Goal: Task Accomplishment & Management: Complete application form

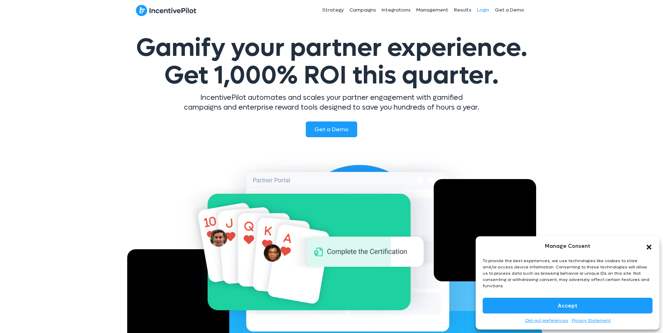
click at [488, 7] on link "Login" at bounding box center [483, 9] width 18 height 17
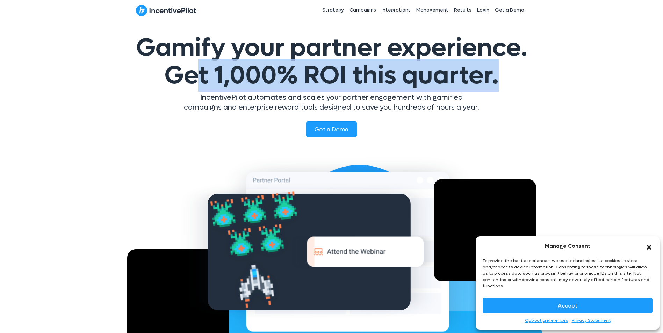
drag, startPoint x: 197, startPoint y: 81, endPoint x: 499, endPoint y: 86, distance: 302.1
click at [499, 86] on h1 "Gamify your partner experience. Get 1,000% ROI this quarter." at bounding box center [331, 61] width 395 height 55
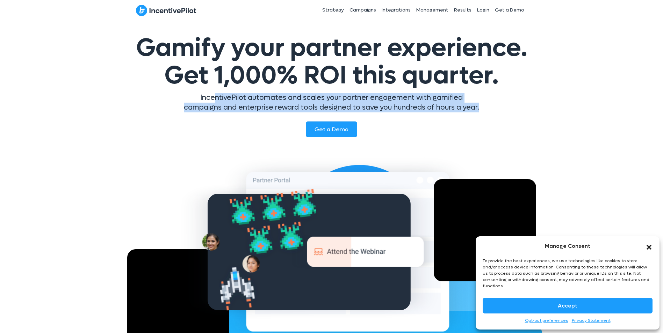
drag, startPoint x: 215, startPoint y: 94, endPoint x: 520, endPoint y: 106, distance: 305.1
click at [520, 106] on div "IncentivePilot automates and scales your partner engagement with gamified campa…" at bounding box center [331, 105] width 409 height 25
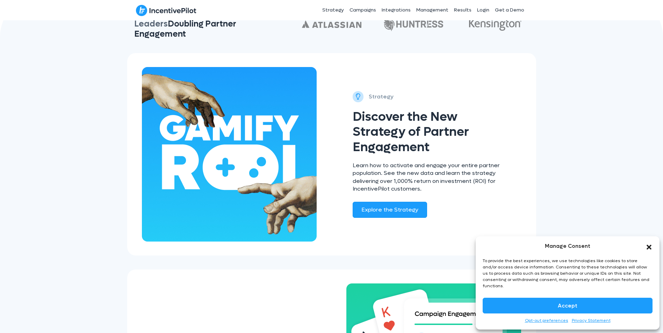
scroll to position [384, 0]
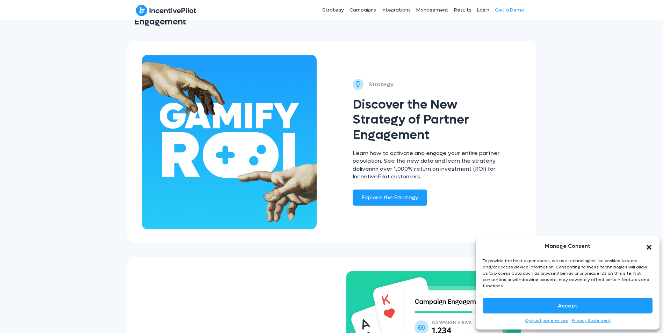
click at [502, 12] on link "Get a Demo" at bounding box center [509, 9] width 35 height 17
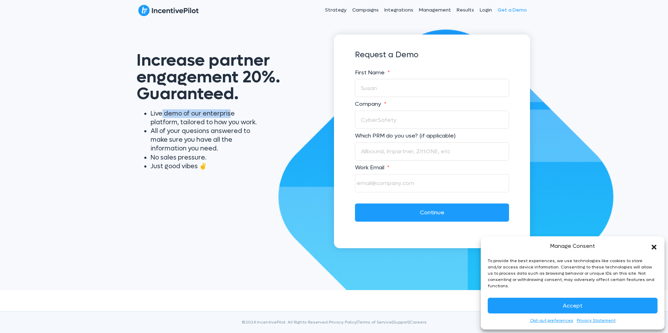
drag, startPoint x: 163, startPoint y: 113, endPoint x: 229, endPoint y: 114, distance: 66.4
click at [229, 114] on li "Live demo of our enterprise platform, tailored to how you work." at bounding box center [206, 117] width 110 height 17
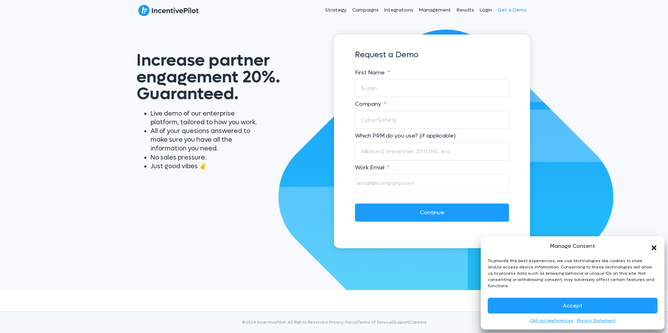
click at [655, 250] on icon "Close dialog" at bounding box center [653, 248] width 5 height 5
